Goal: Task Accomplishment & Management: Use online tool/utility

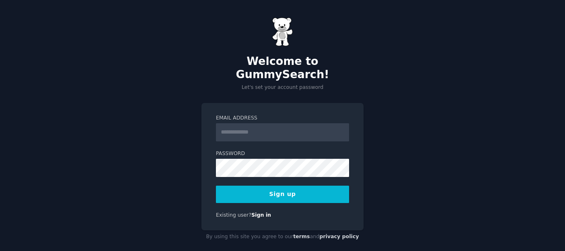
click at [288, 123] on input "Email Address" at bounding box center [282, 132] width 133 height 18
type input "**********"
click at [285, 186] on button "Sign up" at bounding box center [282, 194] width 133 height 17
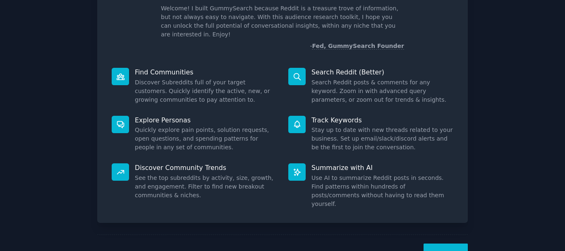
scroll to position [73, 0]
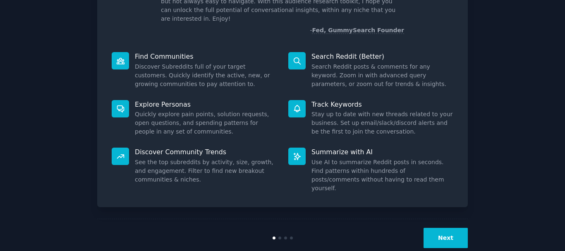
click at [457, 228] on button "Next" at bounding box center [446, 238] width 44 height 20
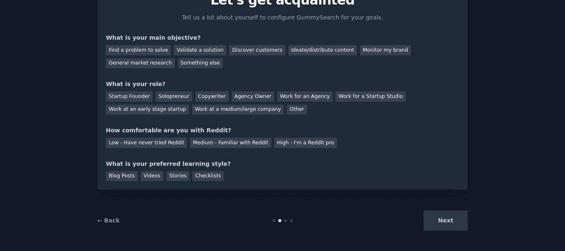
scroll to position [45, 0]
click at [457, 222] on div "Next" at bounding box center [406, 221] width 124 height 20
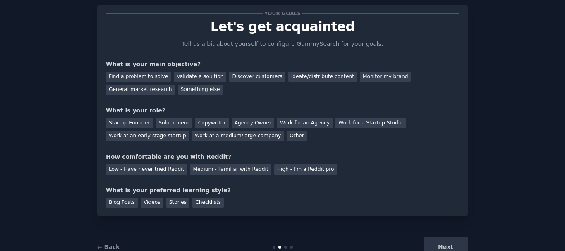
scroll to position [21, 0]
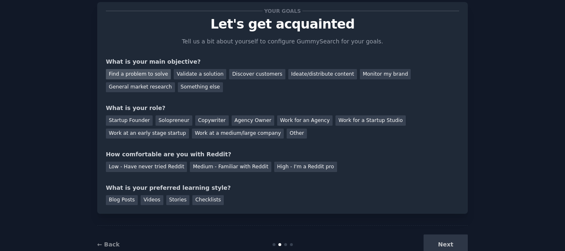
click at [149, 76] on div "Find a problem to solve" at bounding box center [138, 74] width 65 height 10
click at [185, 77] on div "Validate a solution" at bounding box center [200, 74] width 53 height 10
click at [149, 76] on div "Find a problem to solve" at bounding box center [138, 74] width 65 height 10
click at [131, 122] on div "Startup Founder" at bounding box center [129, 120] width 47 height 10
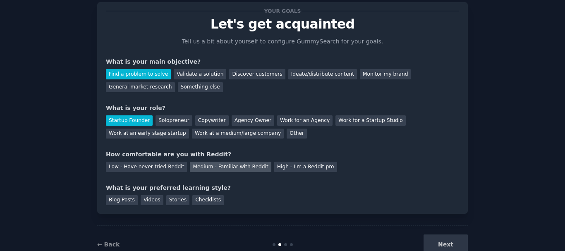
click at [190, 168] on div "Medium - Familiar with Reddit" at bounding box center [230, 167] width 81 height 10
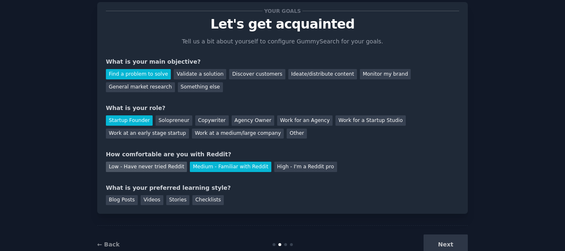
click at [165, 166] on div "Low - Have never tried Reddit" at bounding box center [146, 167] width 81 height 10
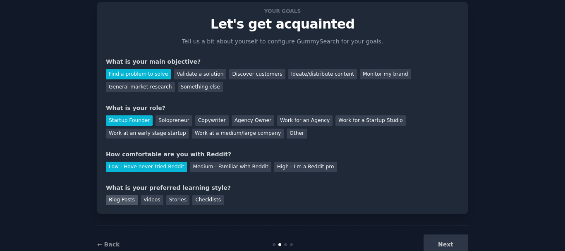
click at [134, 200] on div "Blog Posts" at bounding box center [122, 200] width 32 height 10
click at [148, 202] on div "Videos" at bounding box center [152, 200] width 23 height 10
click at [199, 198] on div "Checklists" at bounding box center [207, 200] width 31 height 10
click at [446, 245] on button "Next" at bounding box center [446, 245] width 44 height 20
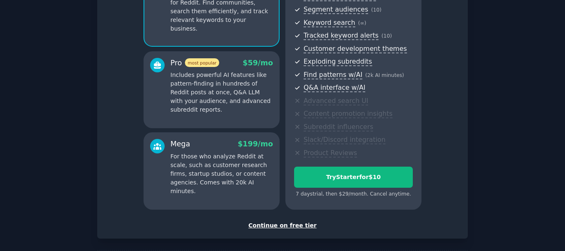
scroll to position [106, 0]
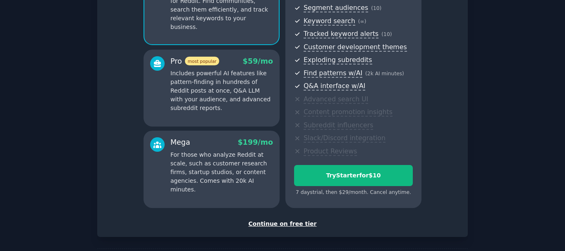
click at [281, 228] on div "Continue on free tier" at bounding box center [283, 224] width 354 height 9
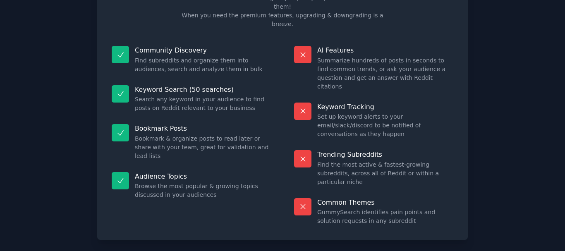
scroll to position [71, 0]
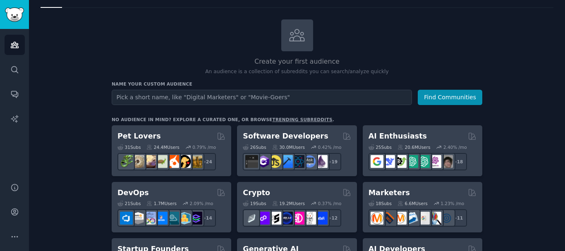
scroll to position [50, 0]
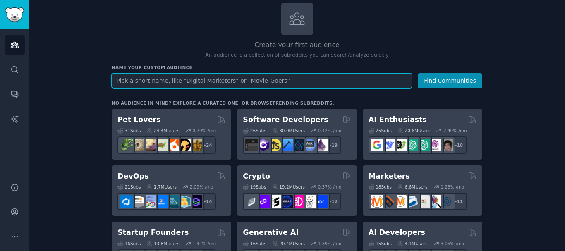
click at [364, 79] on input "text" at bounding box center [262, 80] width 301 height 15
type input "r"
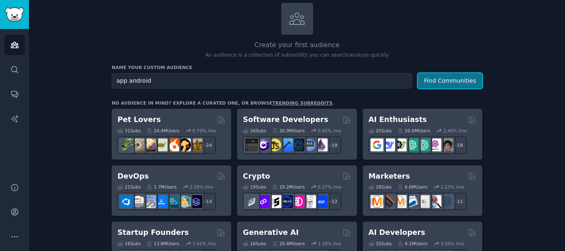
click at [439, 85] on button "Find Communities" at bounding box center [450, 80] width 65 height 15
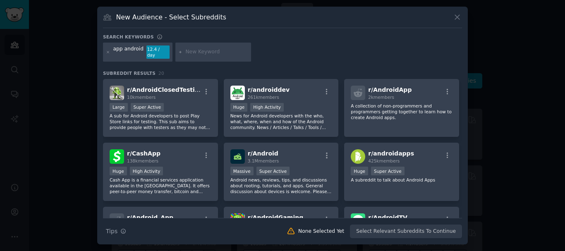
click at [457, 22] on icon at bounding box center [457, 17] width 9 height 9
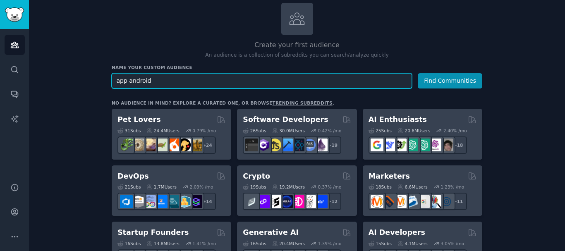
click at [291, 79] on input "app android" at bounding box center [262, 80] width 301 height 15
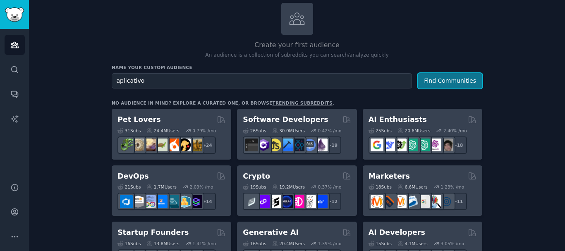
click at [448, 76] on button "Find Communities" at bounding box center [450, 80] width 65 height 15
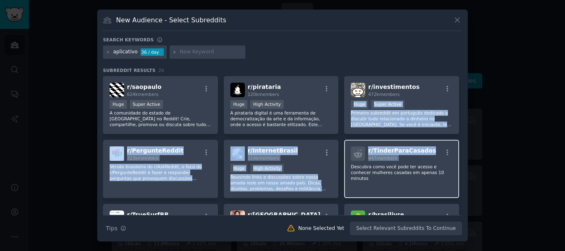
drag, startPoint x: 463, startPoint y: 90, endPoint x: 457, endPoint y: 148, distance: 57.9
click at [457, 148] on div "New Audience - Select Subreddits Search keywords aplicativo 36 / day Subreddit …" at bounding box center [282, 126] width 371 height 232
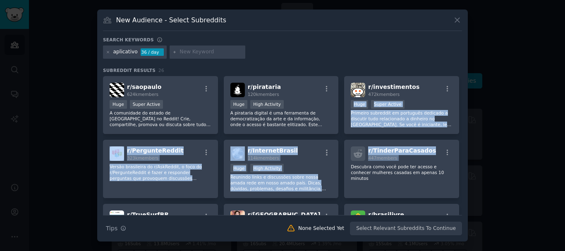
click at [465, 156] on div "New Audience - Select Subreddits Search keywords aplicativo 36 / day Subreddit …" at bounding box center [282, 126] width 371 height 232
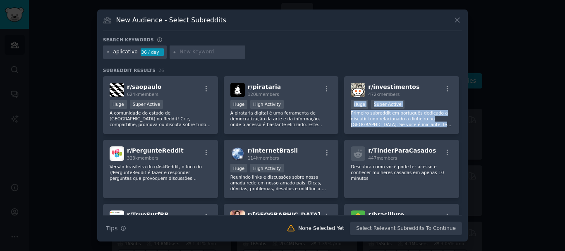
drag, startPoint x: 462, startPoint y: 89, endPoint x: 462, endPoint y: 129, distance: 39.7
click at [462, 129] on div "New Audience - Select Subreddits Search keywords aplicativo 36 / day Subreddit …" at bounding box center [282, 126] width 371 height 232
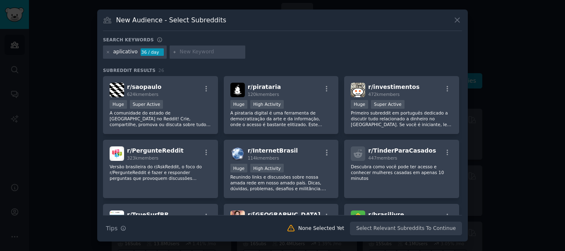
click at [430, 57] on div "aplicativo 36 / day" at bounding box center [282, 54] width 359 height 16
click at [459, 18] on icon at bounding box center [457, 20] width 9 height 9
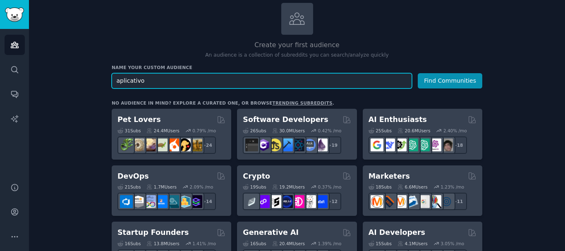
click at [236, 86] on input "aplicativo" at bounding box center [262, 80] width 301 height 15
type input "aplicativo estudante"
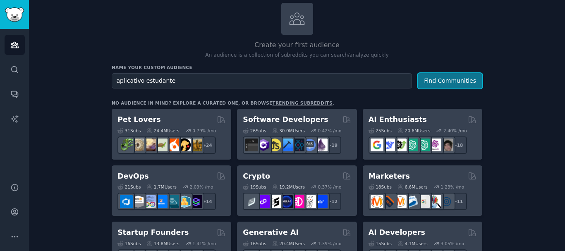
click at [447, 80] on button "Find Communities" at bounding box center [450, 80] width 65 height 15
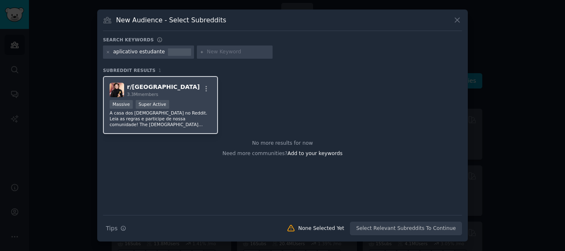
click at [180, 95] on div "r/ brasil 3.3M members" at bounding box center [161, 90] width 102 height 14
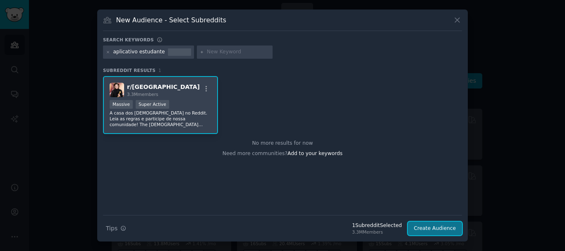
click at [434, 228] on button "Create Audience" at bounding box center [435, 229] width 55 height 14
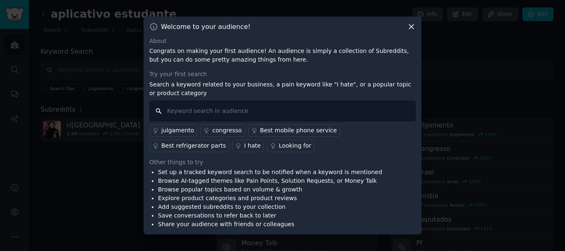
click at [248, 108] on input "text" at bounding box center [282, 111] width 267 height 21
